Goal: Task Accomplishment & Management: Use online tool/utility

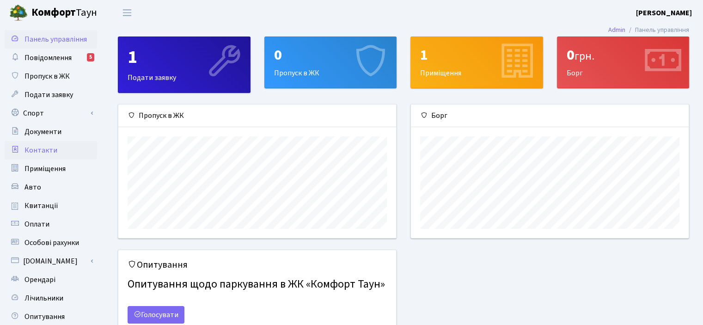
scroll to position [133, 277]
click at [37, 110] on link "Спорт" at bounding box center [51, 113] width 92 height 18
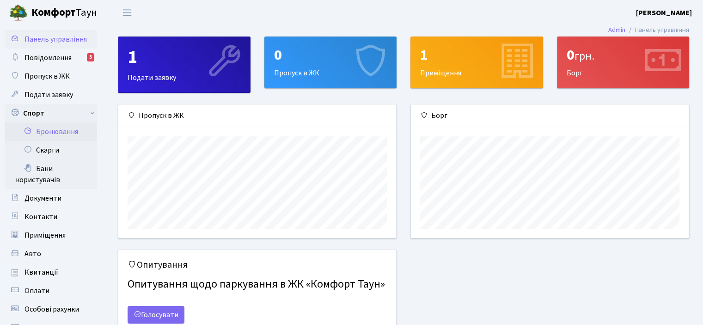
click at [62, 133] on link "Бронювання" at bounding box center [51, 132] width 92 height 18
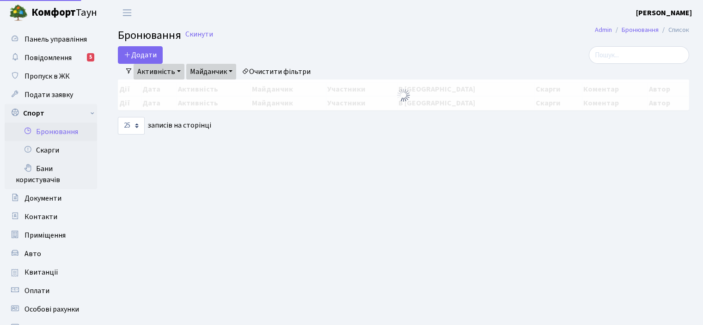
select select "25"
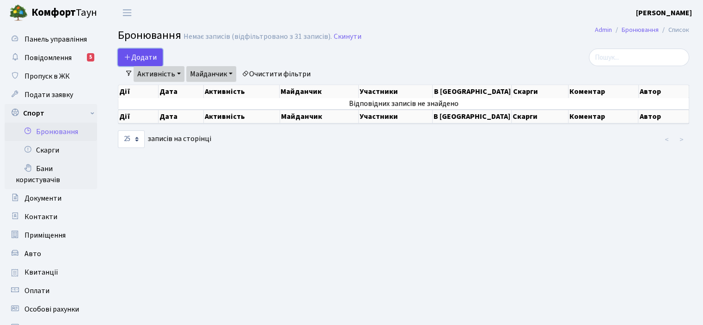
click at [136, 54] on button "Додати" at bounding box center [140, 58] width 45 height 18
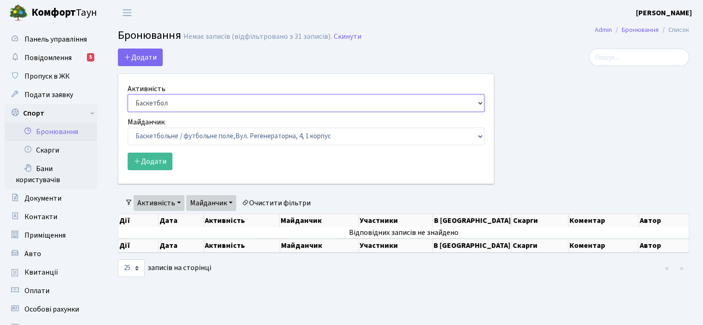
click at [480, 105] on select "Баскетбол Волейбол Йога Катання на роликах Настільний теніс Теніс Футбол Фітнес" at bounding box center [306, 103] width 357 height 18
select select "4"
click at [128, 94] on select "Баскетбол Волейбол Йога Катання на роликах Настільний теніс Теніс Футбол Фітнес" at bounding box center [306, 103] width 357 height 18
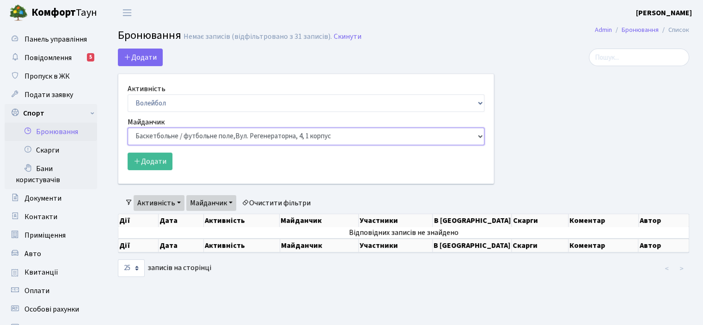
click at [479, 136] on select "Баскетбольне / футбольне поле, Вул. Регенераторна, 4, 1 корпус Баскетбольне пол…" at bounding box center [306, 137] width 357 height 18
select select "4"
click at [128, 128] on select "Баскетбольне / футбольне поле, Вул. Регенераторна, 4, 1 корпус Баскетбольне пол…" at bounding box center [306, 137] width 357 height 18
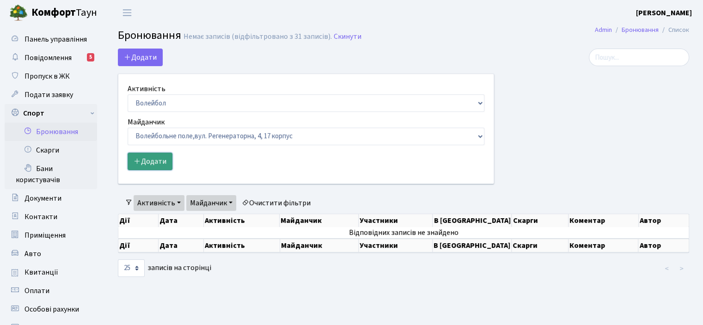
click at [141, 156] on button "Додати" at bounding box center [150, 162] width 45 height 18
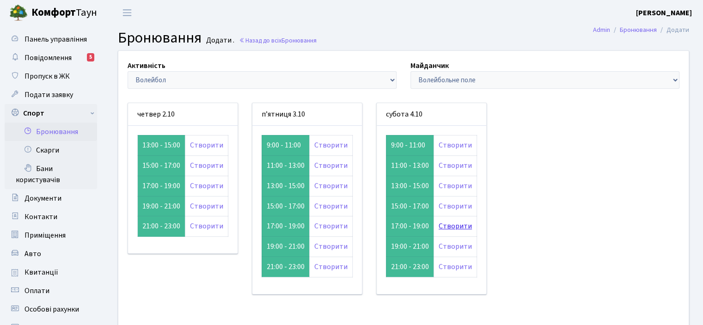
click at [453, 226] on link "Створити" at bounding box center [455, 226] width 33 height 10
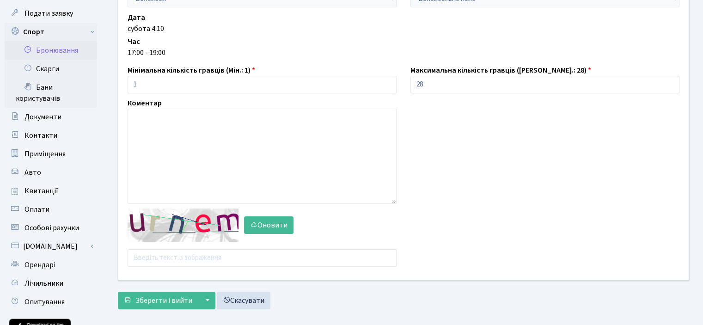
scroll to position [89, 0]
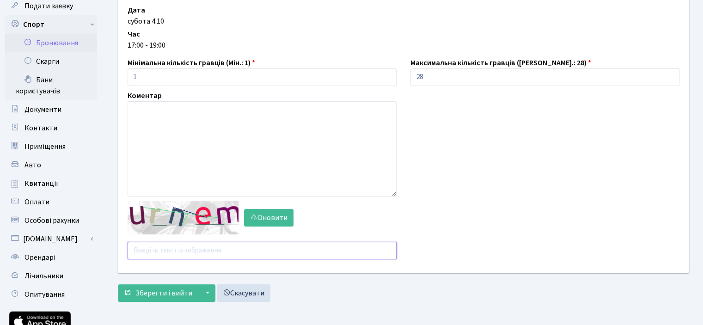
click at [134, 250] on input "text" at bounding box center [262, 251] width 269 height 18
type input "x6yb6"
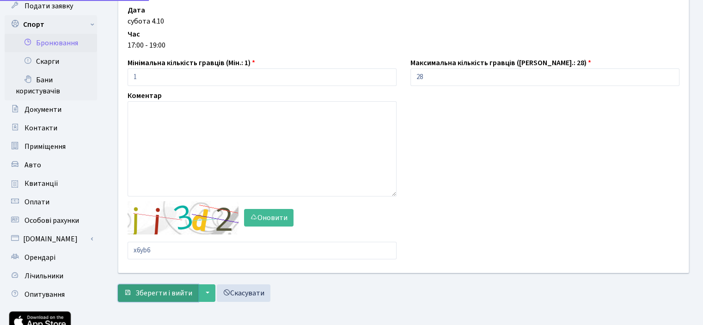
click at [142, 291] on main "Admin Бронювання Додати Бронювання Додати . Назад до всіх Бронювання Активність…" at bounding box center [403, 154] width 599 height 434
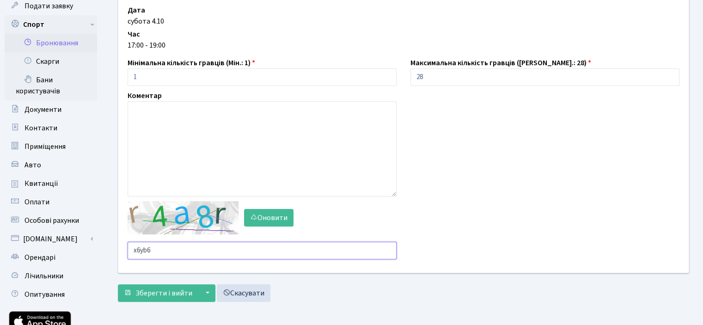
click at [153, 252] on input "x6yb6" at bounding box center [262, 251] width 269 height 18
type input "x"
type input "xqthm"
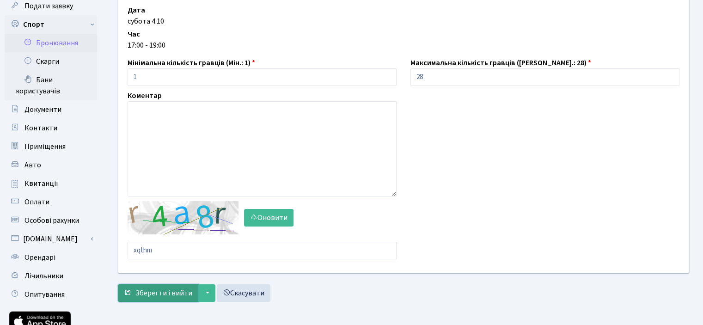
click at [154, 295] on span "Зберегти і вийти" at bounding box center [163, 293] width 57 height 10
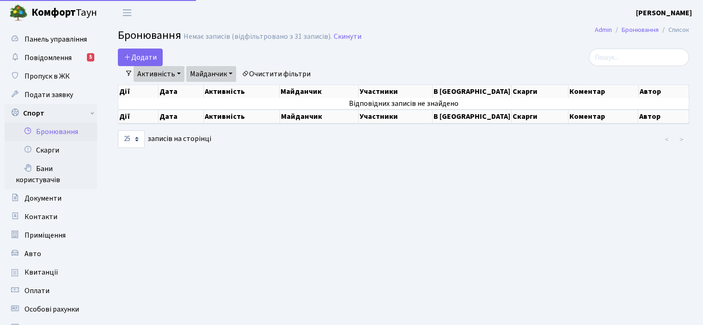
select select "25"
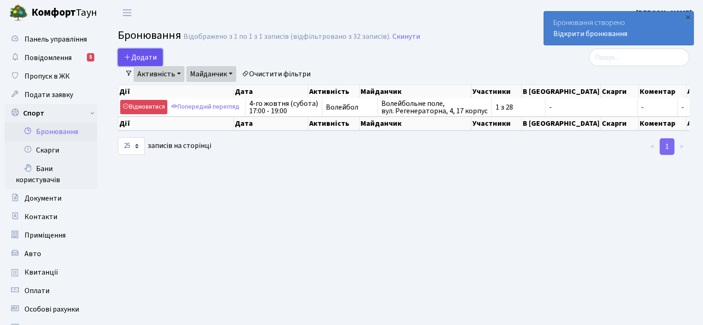
click at [145, 55] on button "Додати" at bounding box center [140, 58] width 45 height 18
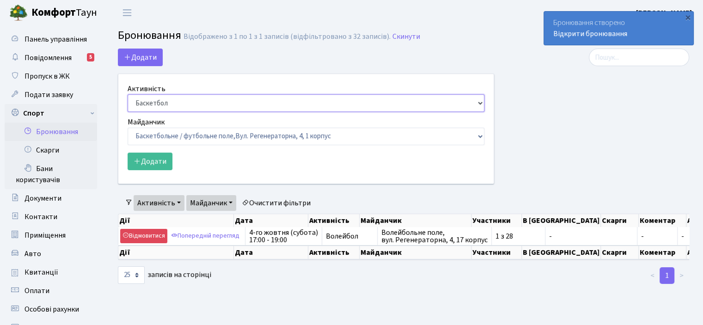
click at [482, 103] on select "Баскетбол Волейбол Йога Катання на роликах Настільний теніс [PERSON_NAME] Фітнес" at bounding box center [306, 103] width 357 height 18
select select "4"
click at [128, 94] on select "Баскетбол Волейбол Йога Катання на роликах Настільний теніс Теніс Футбол Фітнес" at bounding box center [306, 103] width 357 height 18
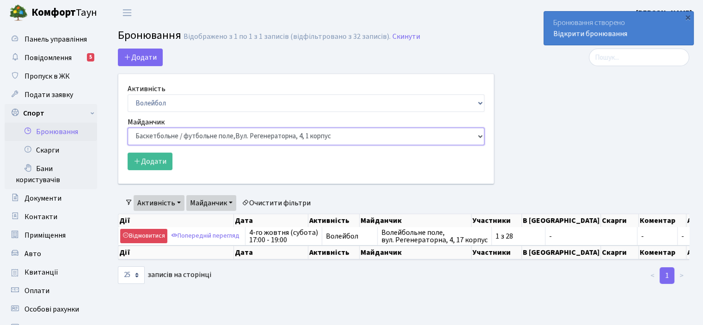
click at [481, 135] on select "Баскетбольне / футбольне поле, Вул. Регенераторна, 4, 1 корпус Баскетбольне пол…" at bounding box center [306, 137] width 357 height 18
select select "4"
click at [128, 128] on select "Баскетбольне / футбольне поле, Вул. Регенераторна, 4, 1 корпус Баскетбольне пол…" at bounding box center [306, 137] width 357 height 18
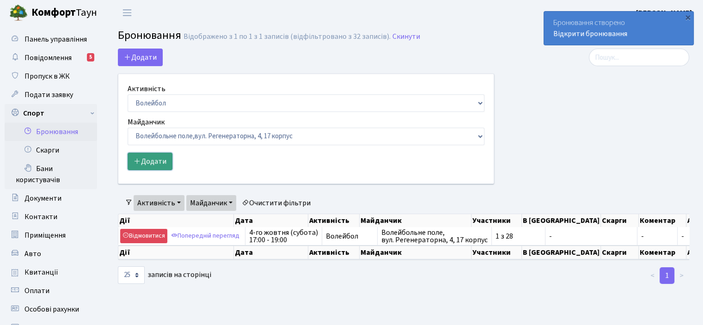
click at [160, 160] on button "Додати" at bounding box center [150, 162] width 45 height 18
